Goal: Information Seeking & Learning: Understand process/instructions

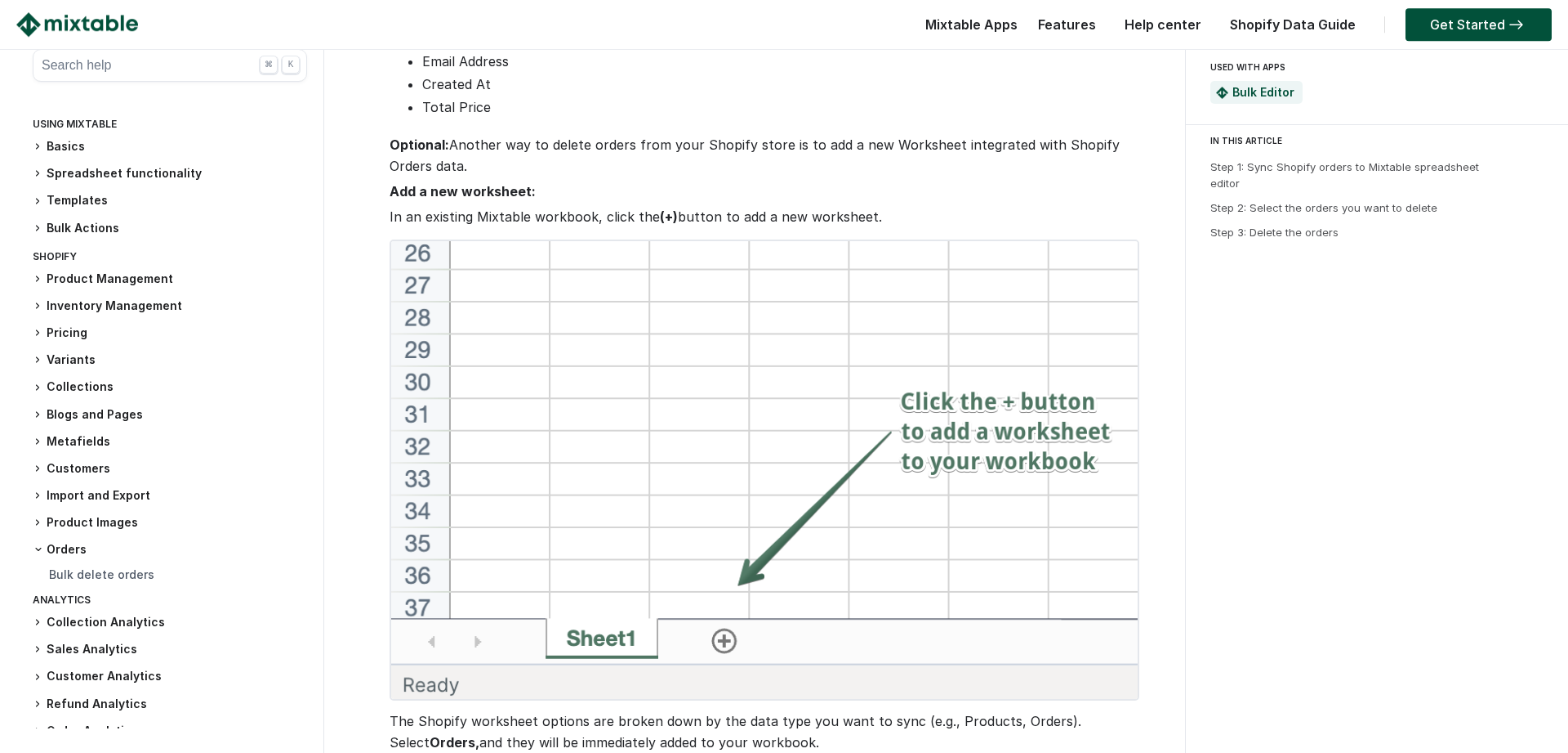
scroll to position [967, 0]
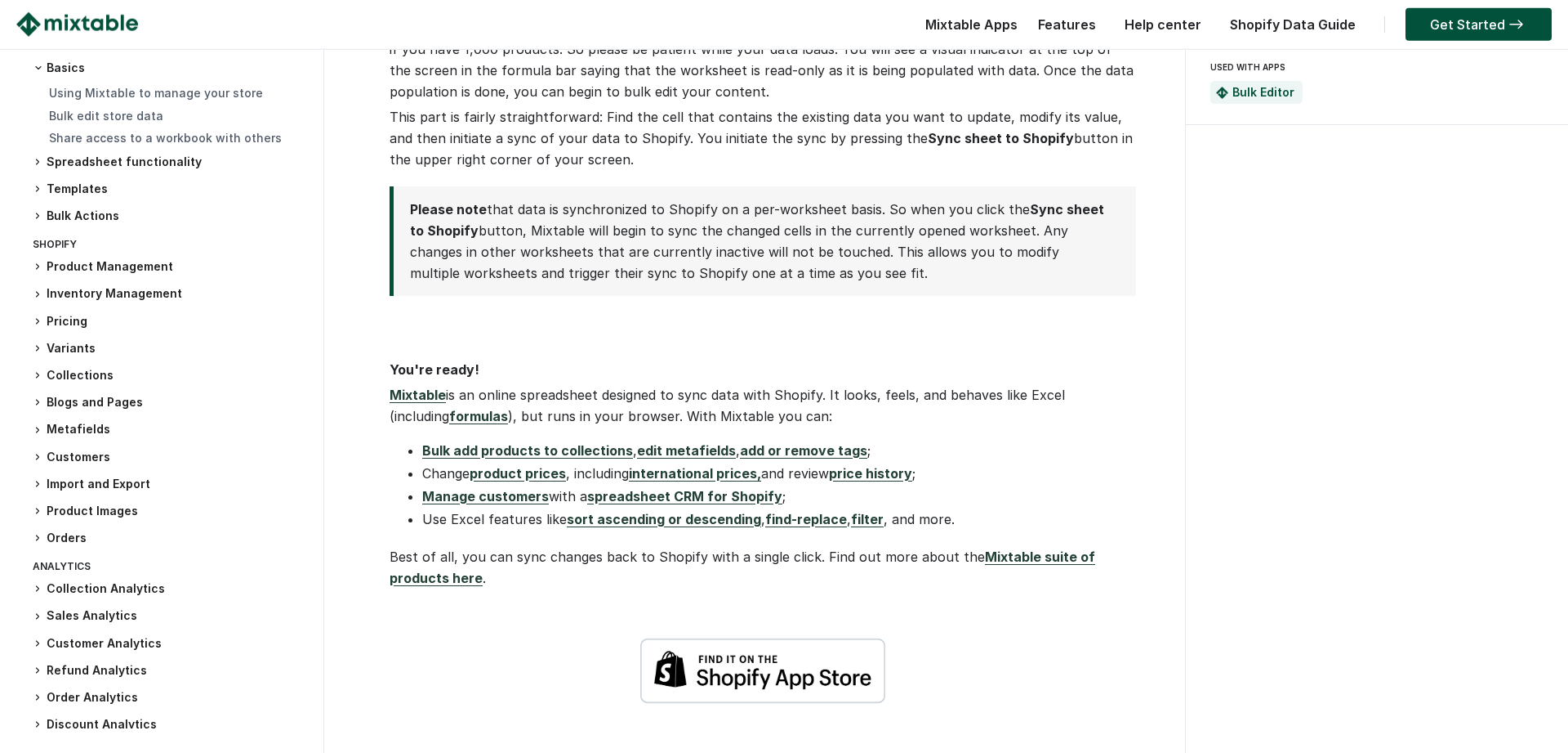
scroll to position [102, 0]
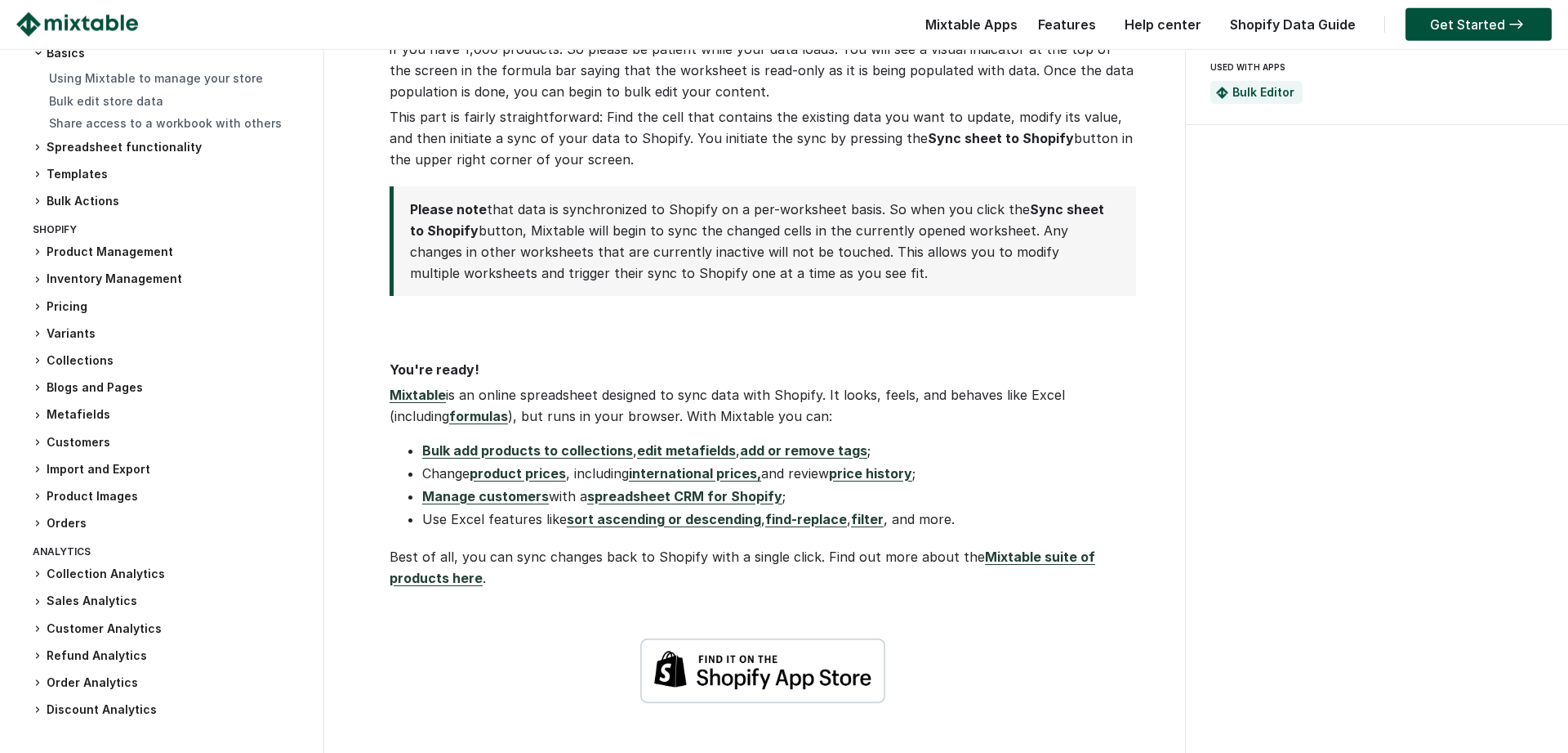
click at [73, 523] on h3 "Orders" at bounding box center [169, 524] width 274 height 17
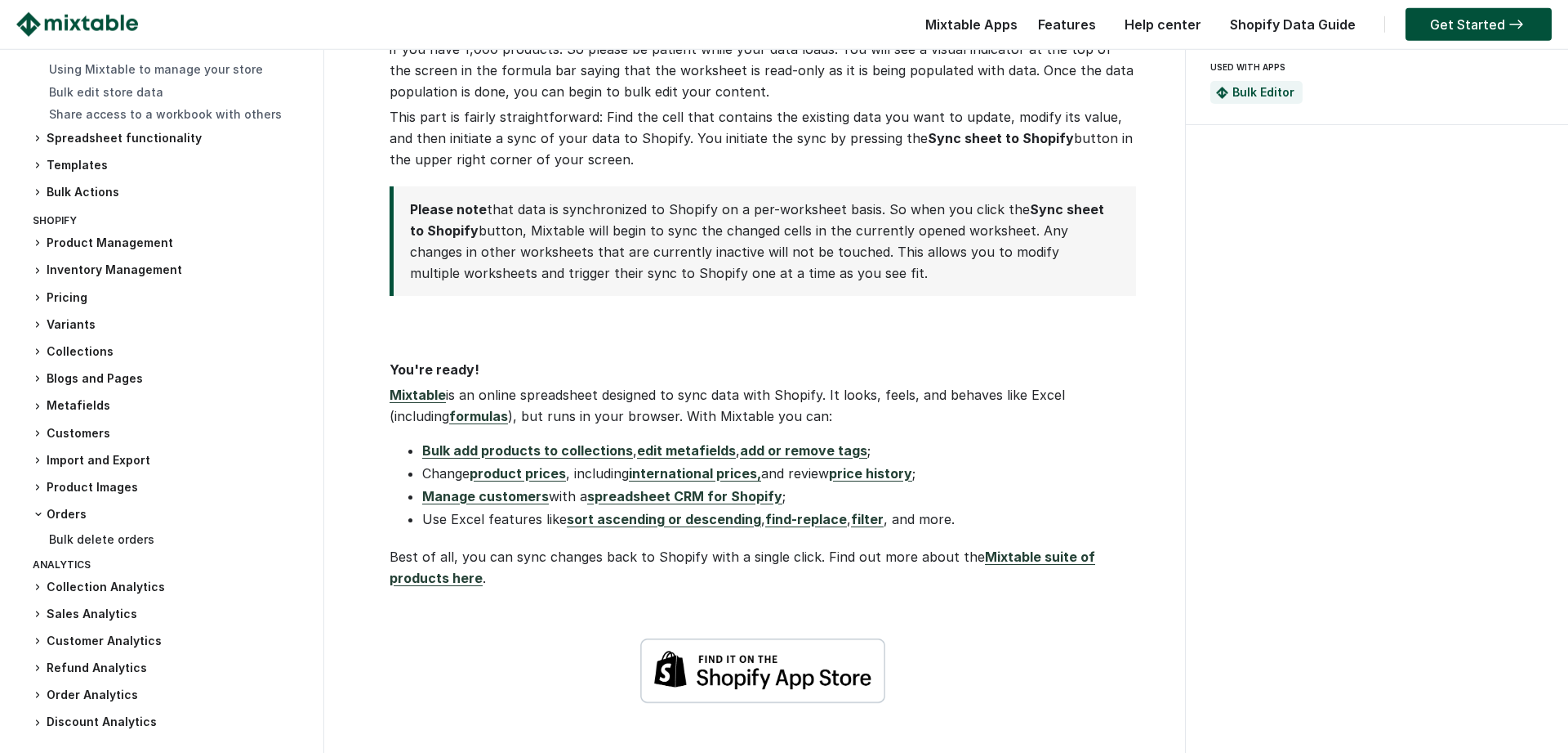
click at [109, 545] on link "Bulk delete orders" at bounding box center [102, 539] width 106 height 14
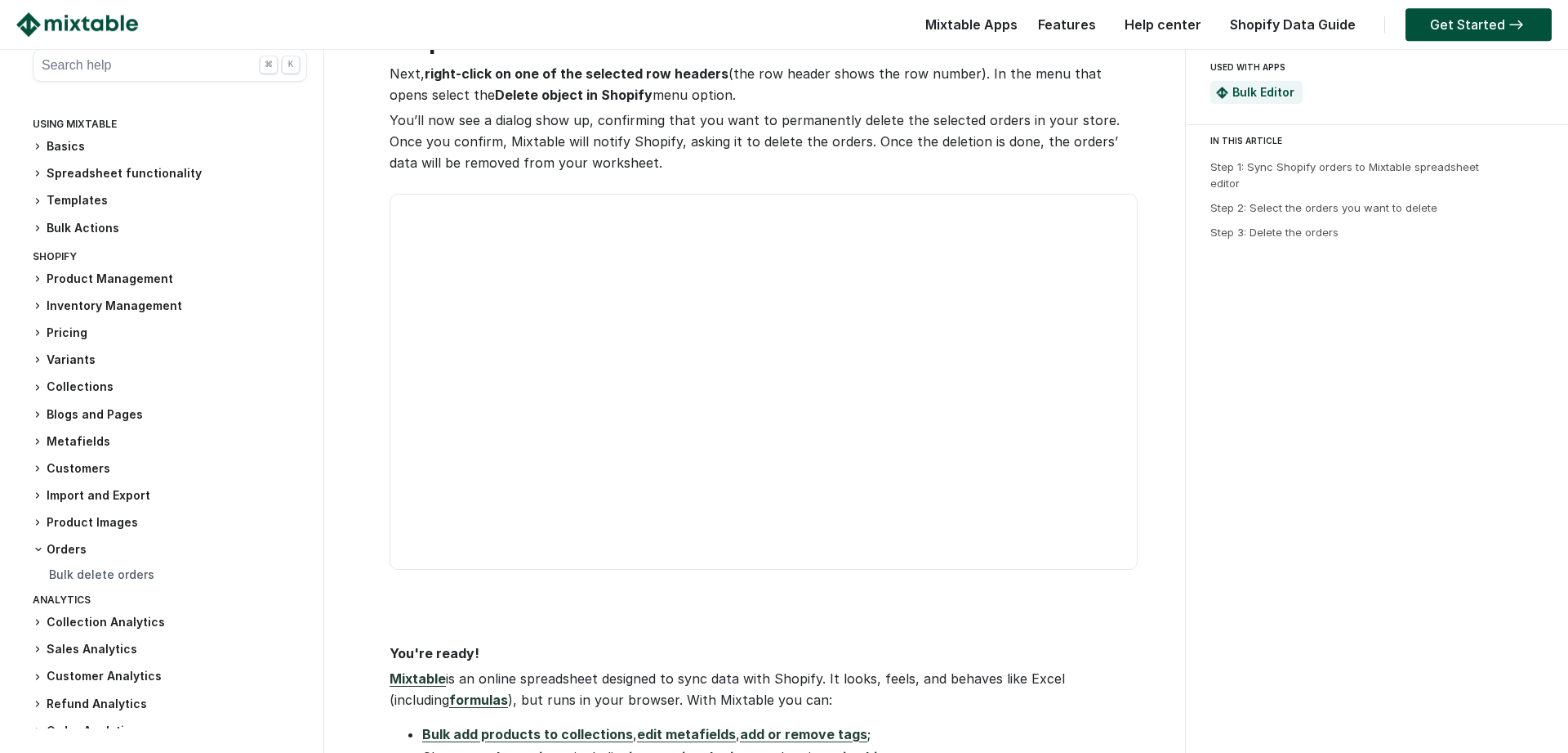
scroll to position [1943, 0]
